Goal: Task Accomplishment & Management: Complete application form

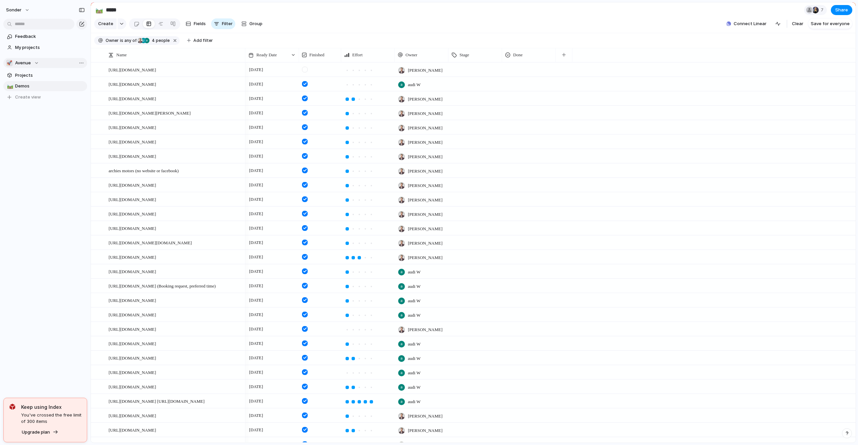
click at [27, 64] on span "Avenue" at bounding box center [23, 63] width 16 height 7
click at [39, 112] on span "[PERSON_NAME]'s Board" at bounding box center [47, 113] width 52 height 7
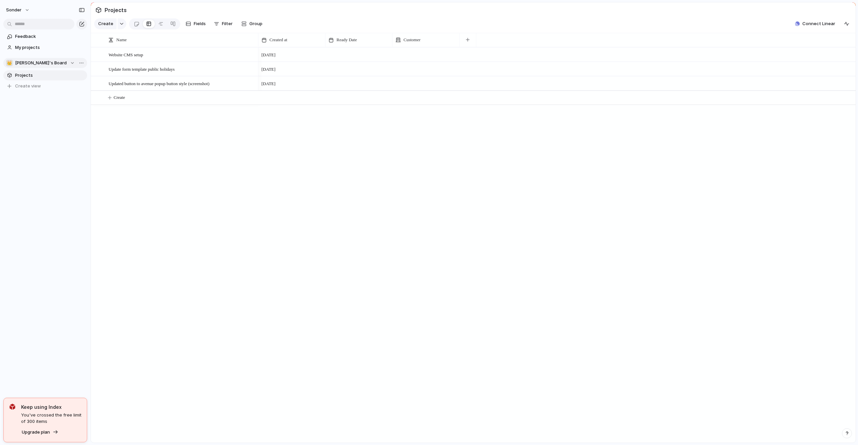
click at [29, 64] on span "[PERSON_NAME]'s Board" at bounding box center [41, 63] width 52 height 7
click at [34, 137] on li "💅 [PERSON_NAME]" at bounding box center [45, 135] width 76 height 11
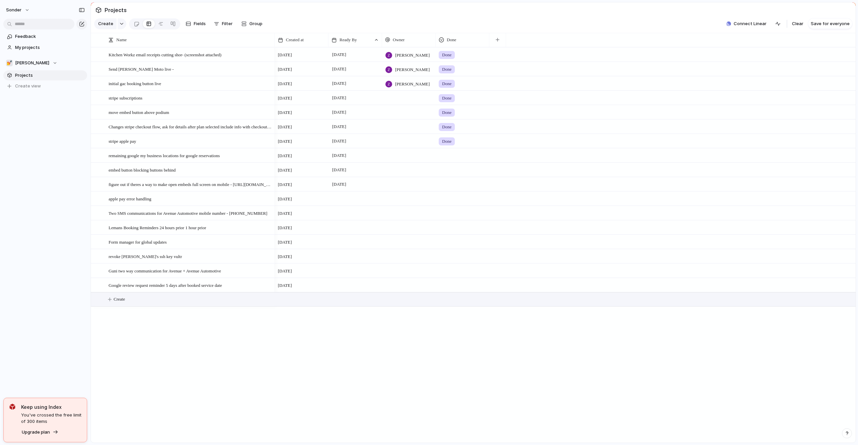
click at [142, 303] on button "Create" at bounding box center [482, 300] width 768 height 14
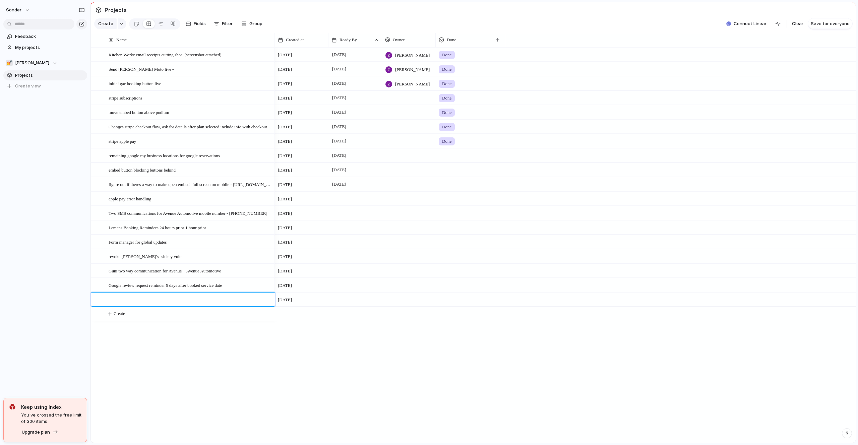
click at [144, 300] on textarea at bounding box center [190, 300] width 162 height 8
click at [151, 298] on textarea "**********" at bounding box center [190, 300] width 162 height 8
type textarea "**********"
click at [346, 295] on div at bounding box center [355, 295] width 53 height 4
click at [356, 400] on button "18" at bounding box center [354, 401] width 12 height 12
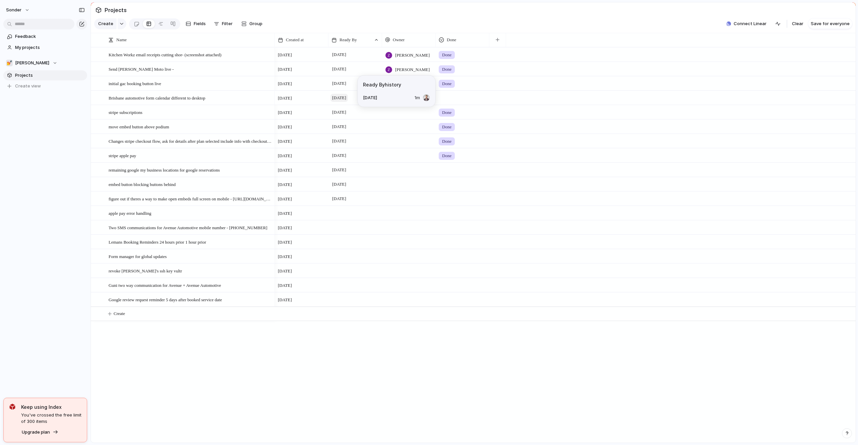
click at [341, 97] on span "[DATE]" at bounding box center [338, 98] width 17 height 8
click at [22, 63] on span "[PERSON_NAME]" at bounding box center [32, 63] width 34 height 7
click at [32, 94] on div "🥶 Audi's Board" at bounding box center [29, 90] width 38 height 8
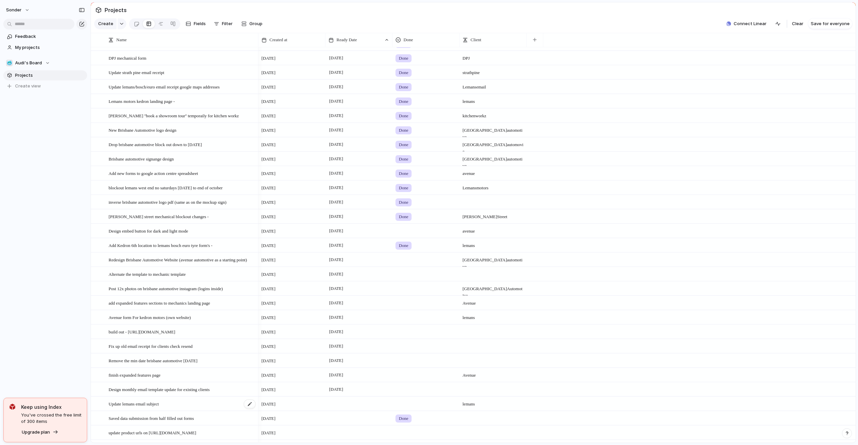
scroll to position [325, 0]
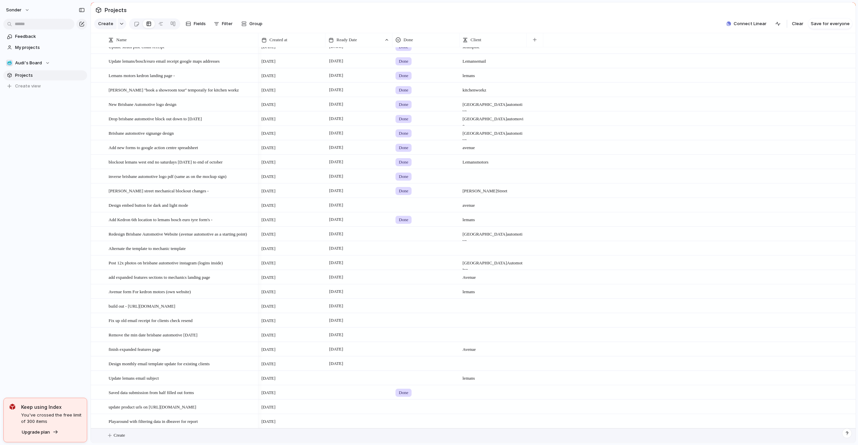
click at [136, 429] on button "Create" at bounding box center [482, 436] width 768 height 14
type textarea "**********"
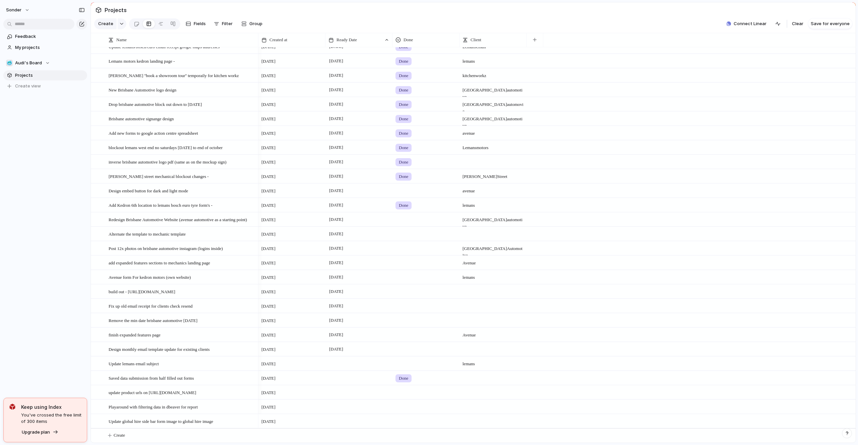
click at [342, 421] on div at bounding box center [358, 421] width 67 height 14
click at [353, 413] on button "25" at bounding box center [351, 417] width 12 height 12
